Goal: Task Accomplishment & Management: Complete application form

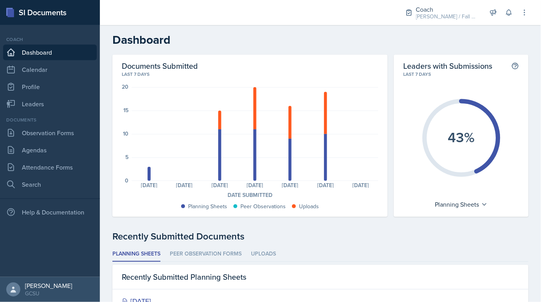
click at [59, 112] on nav "Coach Dashboard Calendar Profile Leaders Documents Observation Forms [GEOGRAPHI…" at bounding box center [50, 151] width 100 height 252
click at [54, 166] on link "Attendance Forms" at bounding box center [50, 167] width 94 height 16
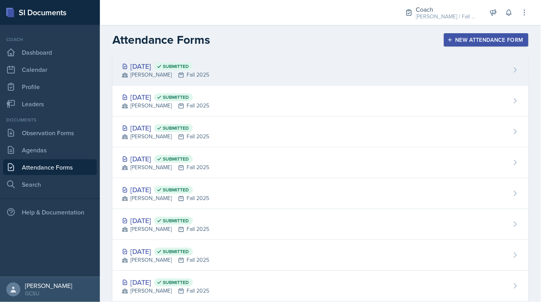
click at [152, 70] on div "[DATE] Submitted" at bounding box center [165, 66] width 87 height 11
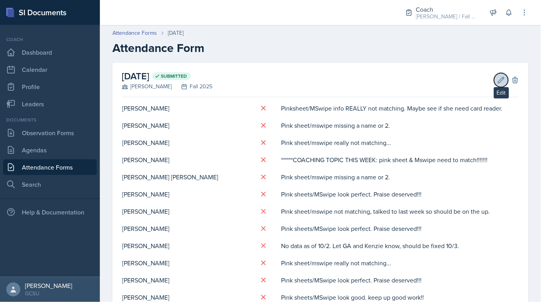
click at [502, 84] on button "Edit" at bounding box center [501, 80] width 14 height 14
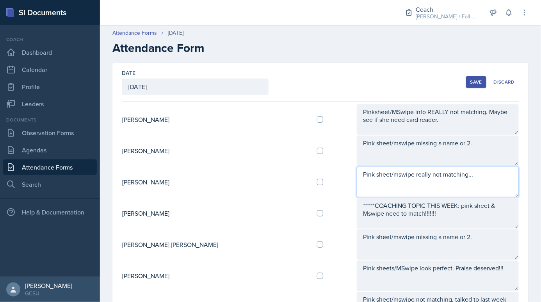
drag, startPoint x: 457, startPoint y: 170, endPoint x: 311, endPoint y: 171, distance: 146.5
click at [311, 171] on tr "[PERSON_NAME] Pink sheet/mswipe really not matching..." at bounding box center [321, 181] width 398 height 31
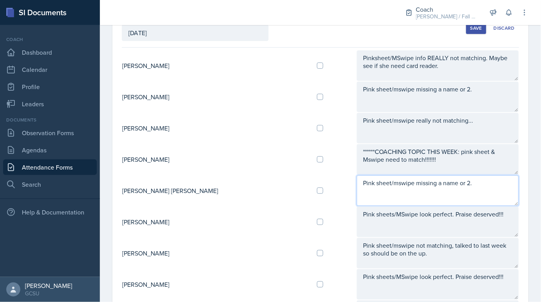
drag, startPoint x: 461, startPoint y: 184, endPoint x: 302, endPoint y: 183, distance: 159.0
click at [302, 183] on tr "[PERSON_NAME] [PERSON_NAME] sheet/mswipe missing a name or 2." at bounding box center [321, 190] width 398 height 31
paste textarea "really not matching.."
type textarea "Pink sheet/mswipe really not matching..."
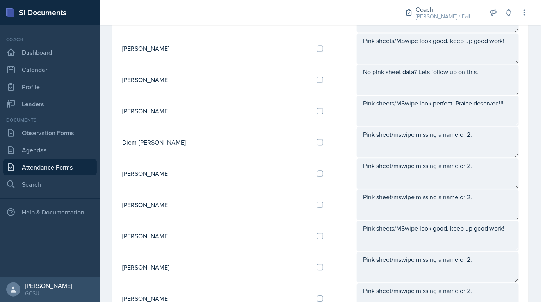
scroll to position [416, 0]
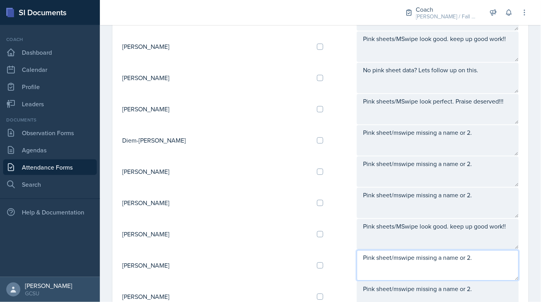
drag, startPoint x: 450, startPoint y: 253, endPoint x: 307, endPoint y: 253, distance: 143.0
click at [307, 253] on tr "[PERSON_NAME] Pink sheet/mswipe missing a name or 2." at bounding box center [321, 265] width 398 height 31
paste textarea "really not matching.."
type textarea "Pink sheet/mswipe really not matching..."
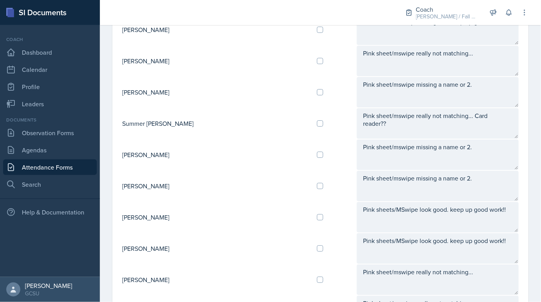
scroll to position [716, 0]
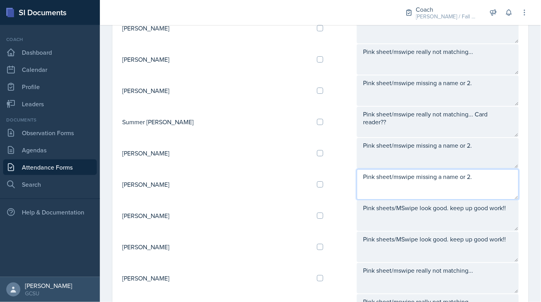
drag, startPoint x: 449, startPoint y: 169, endPoint x: 325, endPoint y: 166, distance: 124.2
click at [357, 169] on textarea "Pink sheet/mswipe missing a name or 2." at bounding box center [438, 184] width 162 height 30
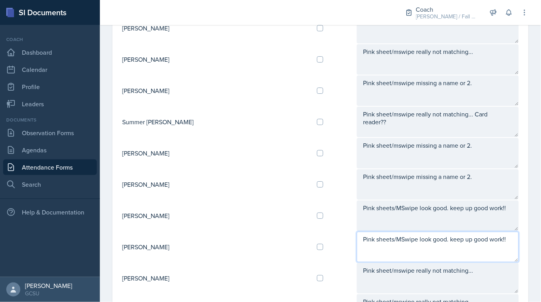
drag, startPoint x: 473, startPoint y: 232, endPoint x: 315, endPoint y: 227, distance: 158.6
click at [315, 231] on tr "[PERSON_NAME] Pink sheets/MSwipe look good. keep up good work!!" at bounding box center [321, 246] width 398 height 31
paste textarea "/mswipe missing a name or 2."
type textarea "Pink sheet/mswipe missing a name or 2."
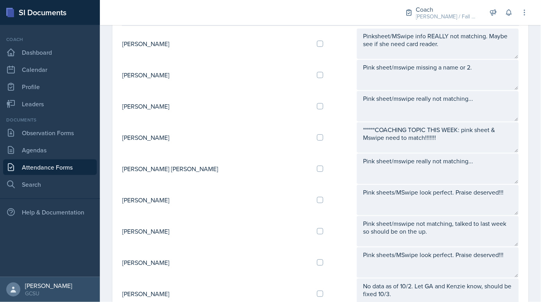
scroll to position [116, 0]
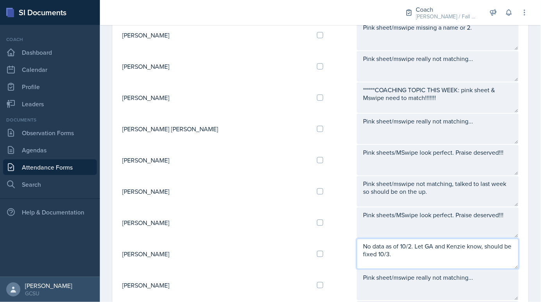
click at [423, 254] on textarea "No data as of 10/2. Let GA and Kenzie know, should be fixed 10/3." at bounding box center [438, 254] width 162 height 30
paste textarea "Pink sheet/mswipe missing a name or 2."
type textarea "Pink sheet/mswipe missing a name or 2."
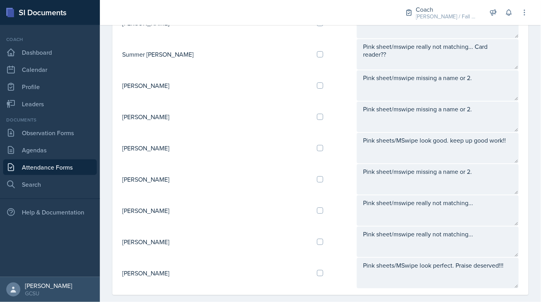
scroll to position [0, 0]
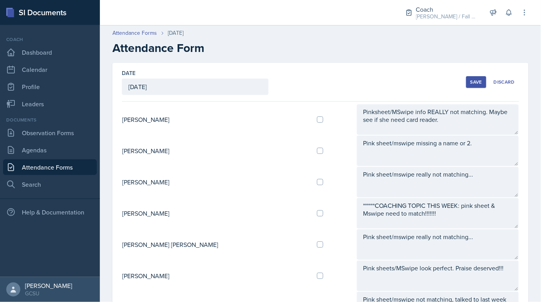
click at [479, 81] on div "Save" at bounding box center [477, 82] width 12 height 6
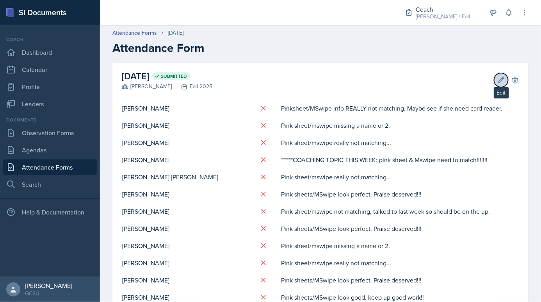
click at [500, 80] on icon at bounding box center [502, 80] width 8 height 8
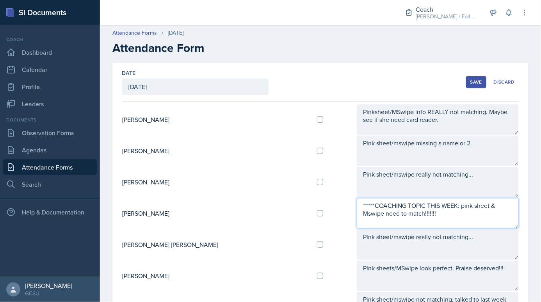
click at [366, 209] on textarea "******COACHING TOPIC THIS WEEK: pink sheet & Mswipe need to match!!!!!!!" at bounding box center [438, 213] width 162 height 30
paste textarea "Pink sheet/mswipe missing a name or 2."
drag, startPoint x: 484, startPoint y: 222, endPoint x: 369, endPoint y: 216, distance: 114.6
click at [369, 216] on textarea "******COACHING TOPIC THIS WEEK: pink sheet & Mswipe need to match!!!!!!! double…" at bounding box center [438, 213] width 162 height 30
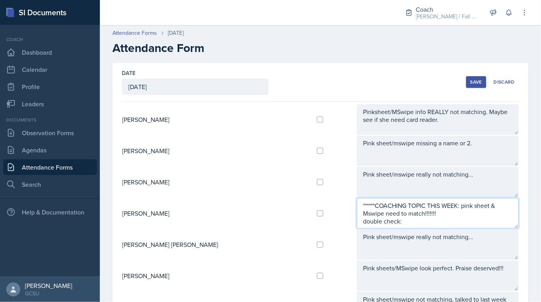
paste textarea "[URL][DOMAIN_NAME]"
type textarea "******COACHING TOPIC THIS WEEK: pink sheet & Mswipe need to match!!!!!!! double…"
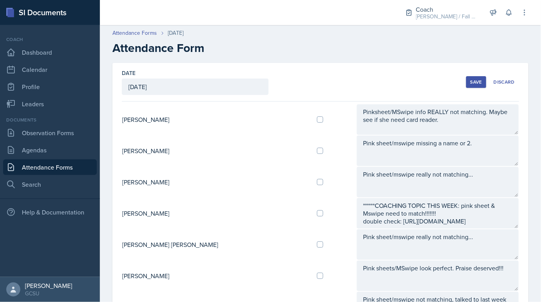
click at [476, 79] on div "Save" at bounding box center [477, 82] width 12 height 6
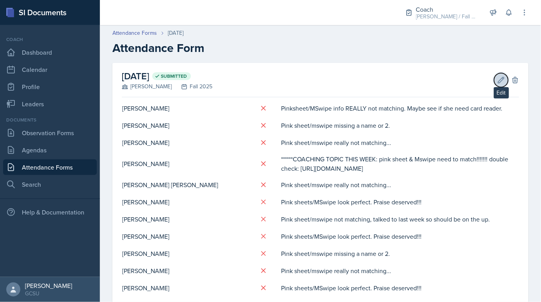
click at [503, 75] on button "Edit" at bounding box center [501, 80] width 14 height 14
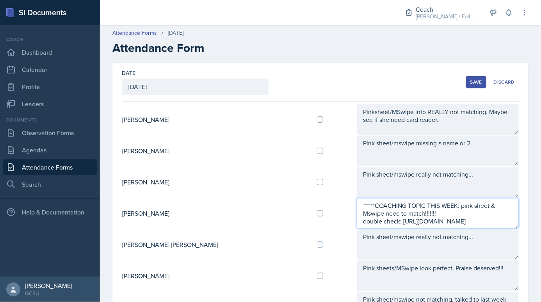
click at [357, 220] on textarea "******COACHING TOPIC THIS WEEK: pink sheet & Mswipe need to match!!!!!!! double…" at bounding box center [438, 213] width 162 height 30
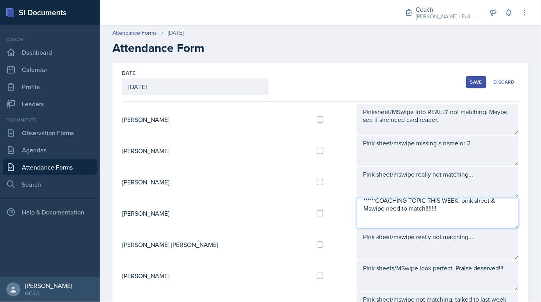
scroll to position [13, 0]
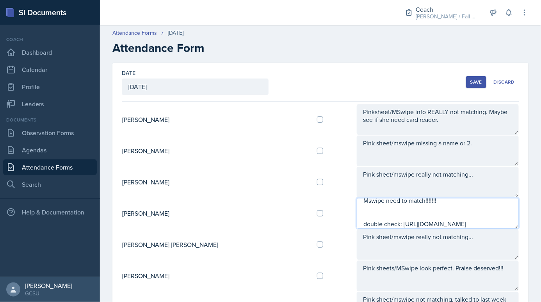
type textarea "******COACHING TOPIC THIS WEEK: pink sheet & Mswipe need to match!!!!!!! double…"
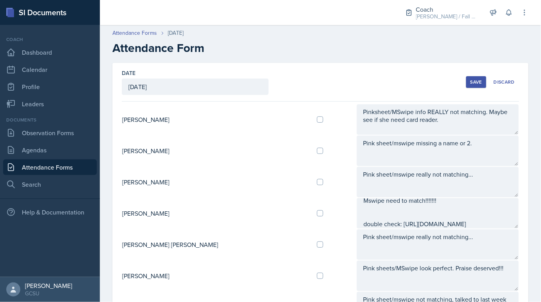
click at [474, 83] on div "Save" at bounding box center [477, 82] width 12 height 6
